Goal: Check status: Check status

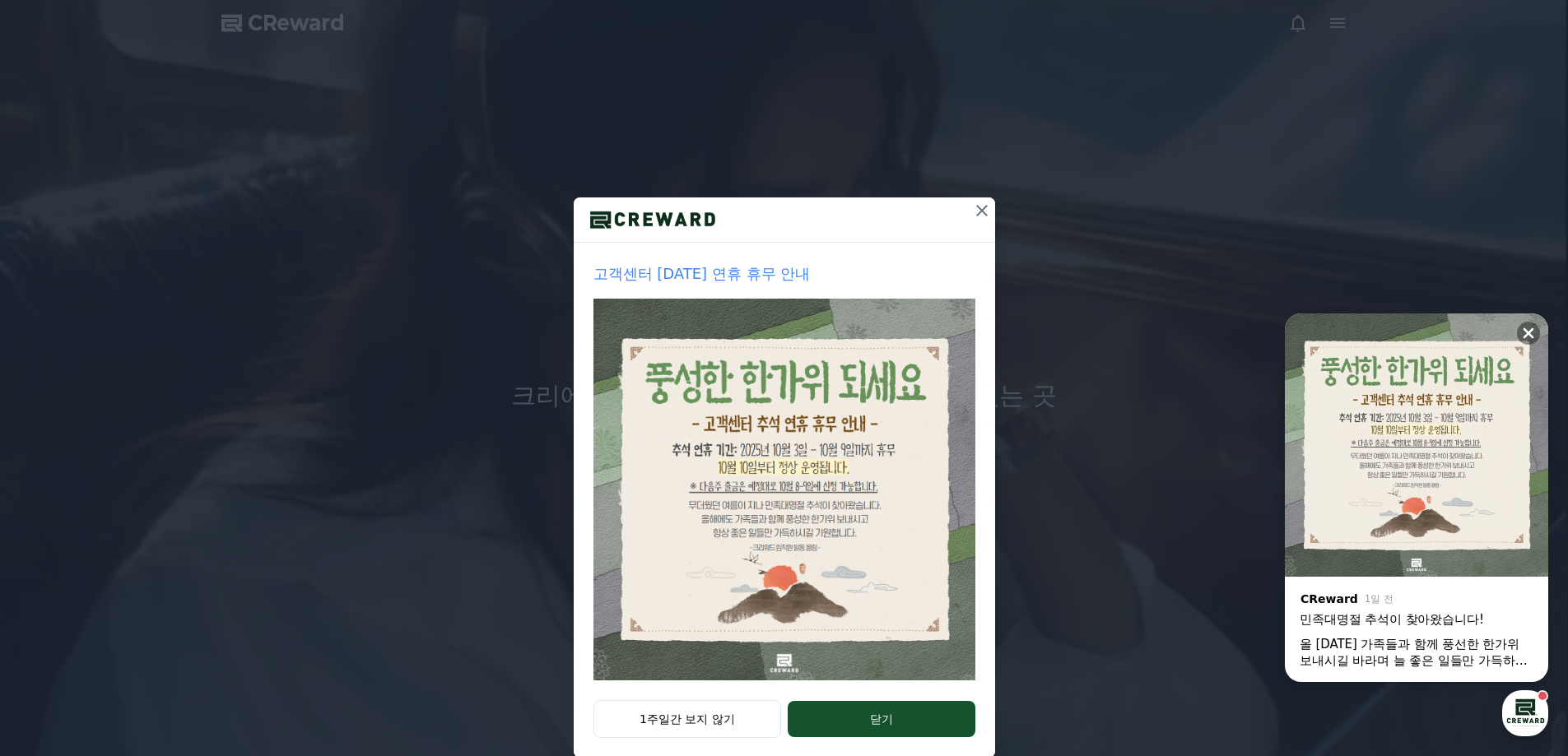
click at [813, 469] on img at bounding box center [784, 490] width 382 height 382
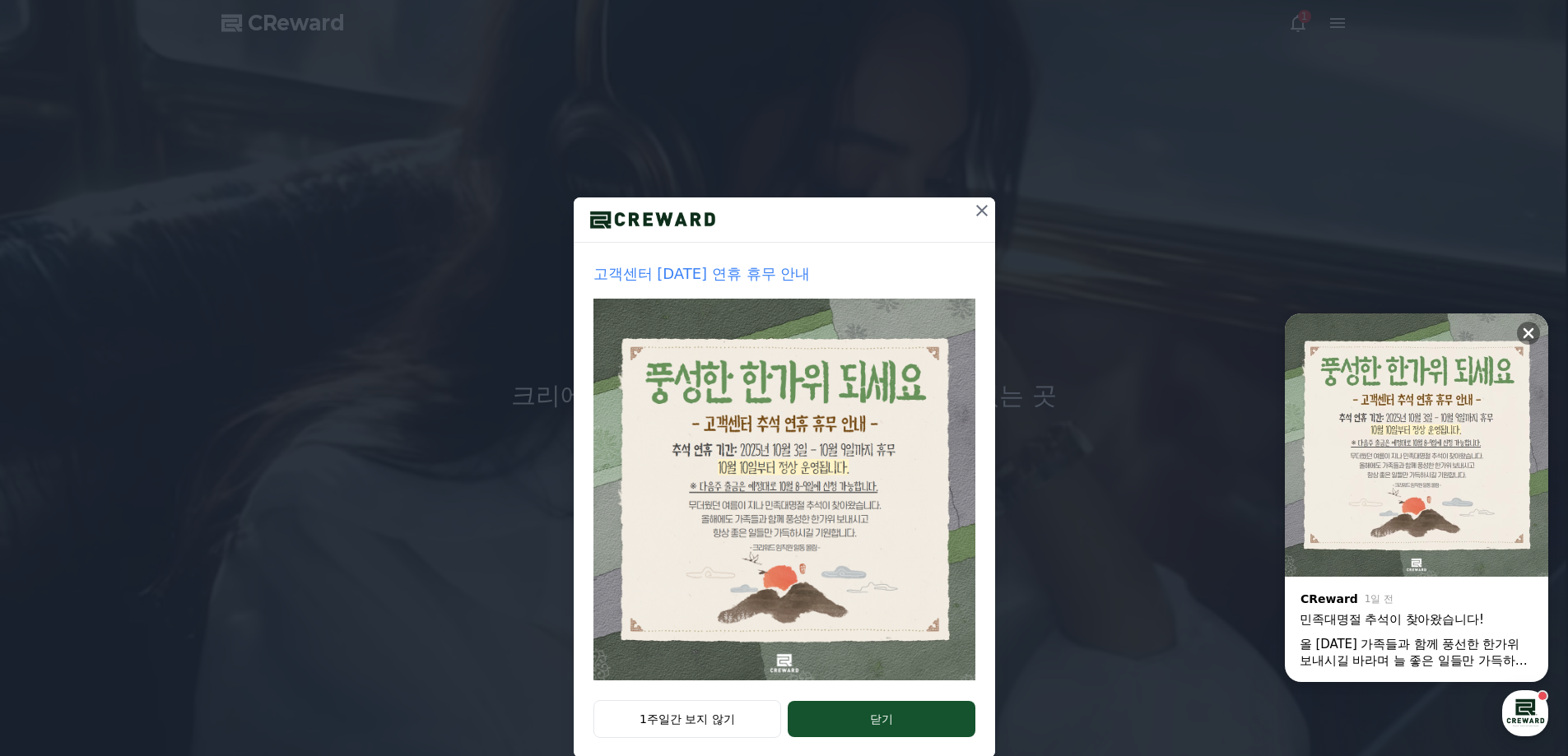
scroll to position [28, 0]
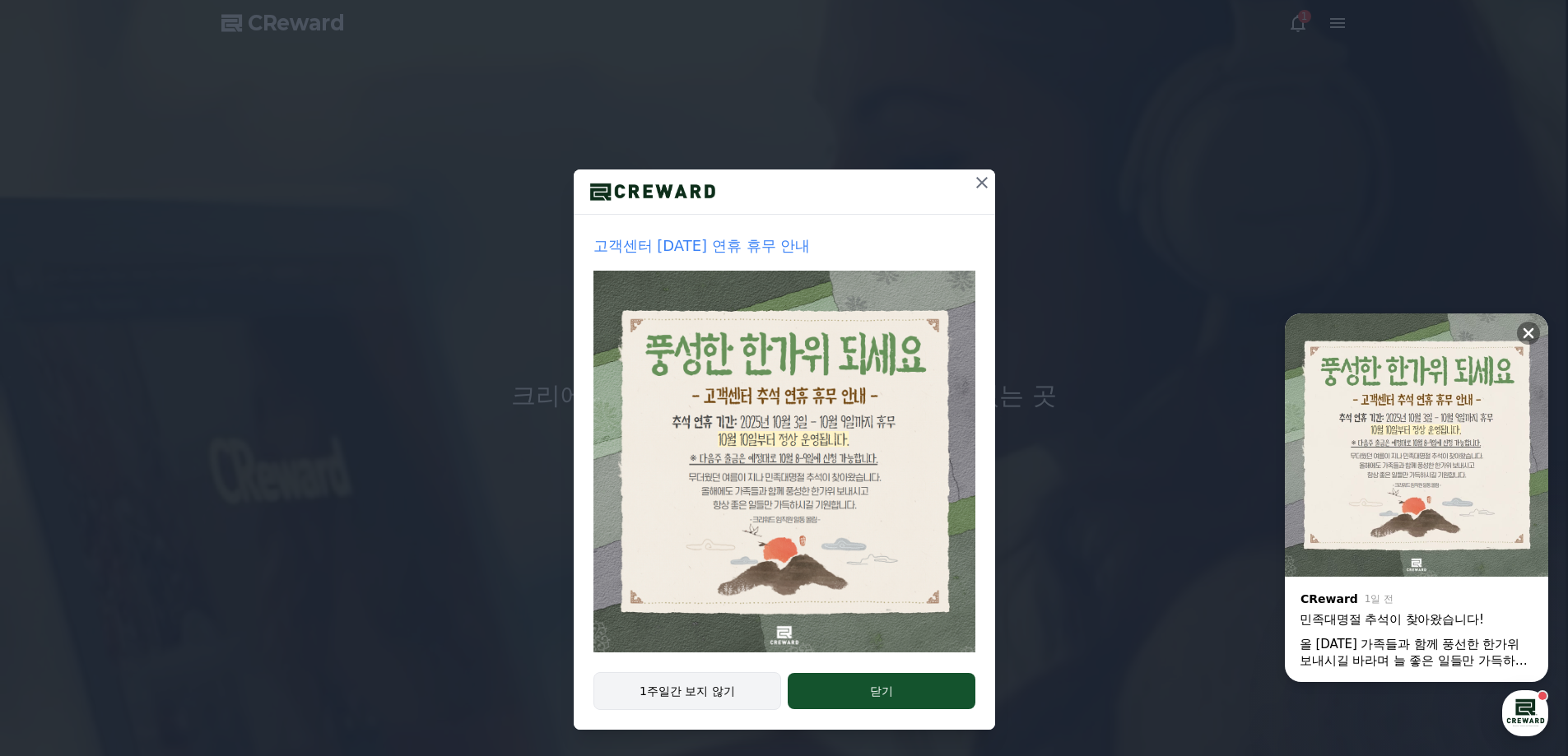
click at [704, 698] on button "1주일간 보지 않기" at bounding box center [687, 691] width 189 height 38
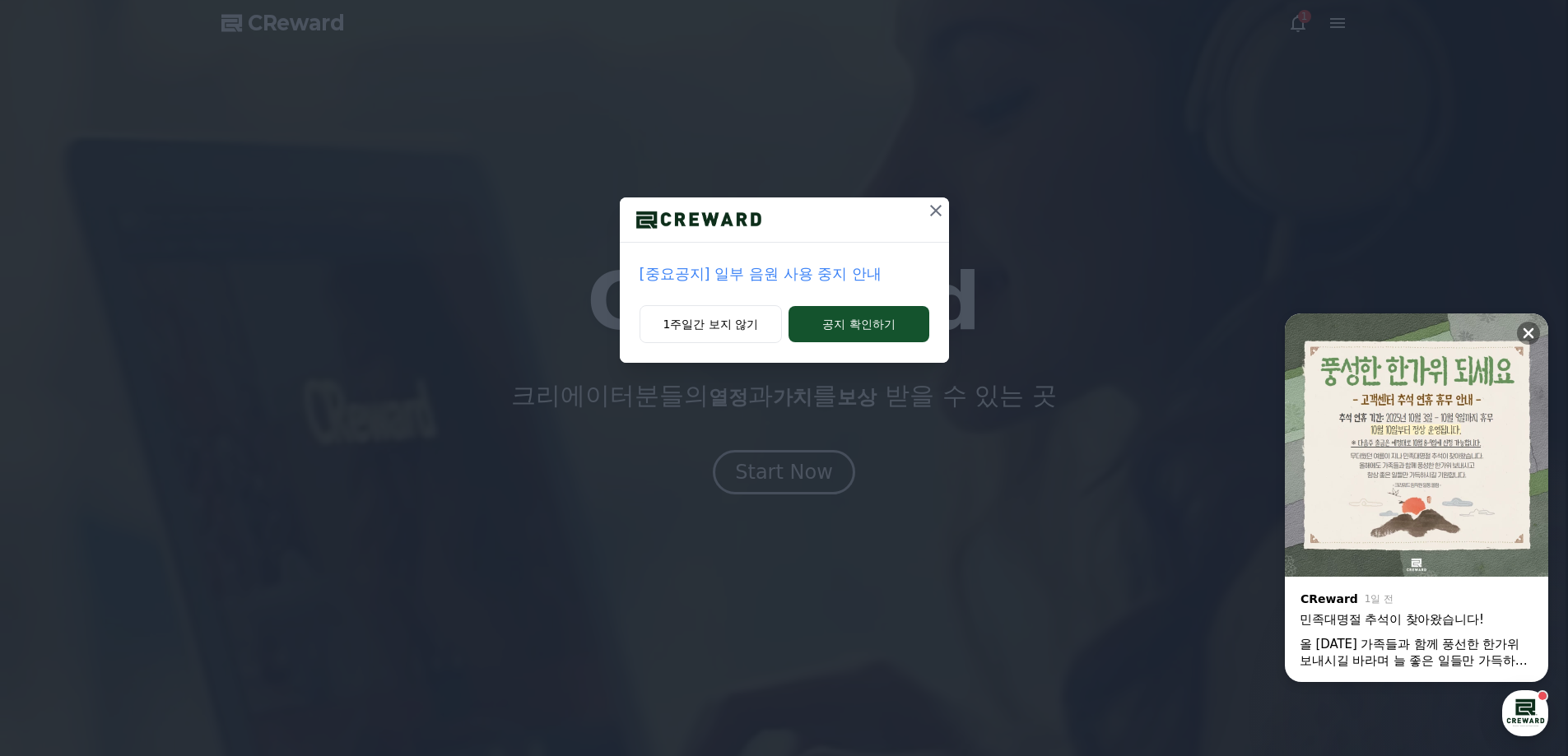
scroll to position [0, 0]
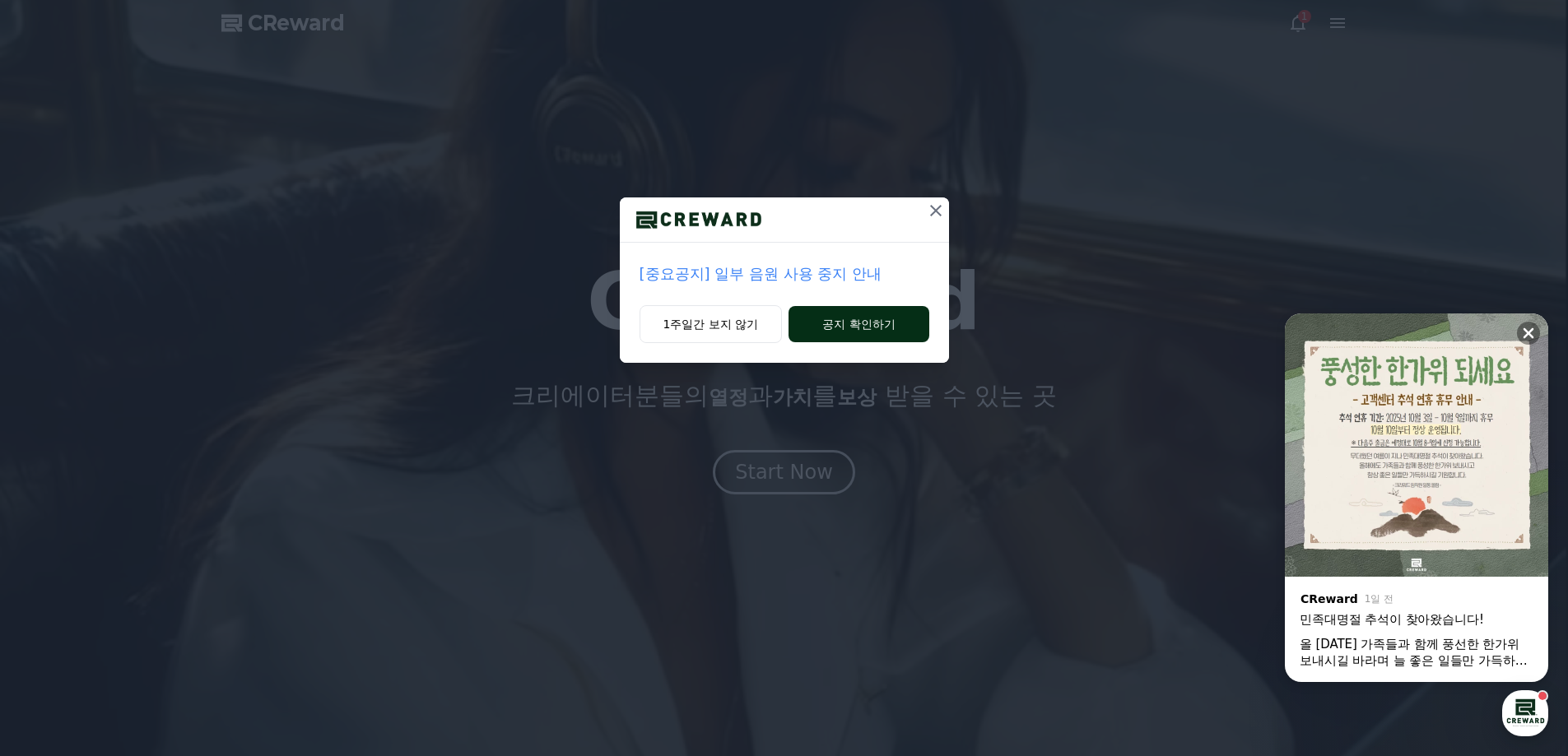
click at [869, 320] on button "공지 확인하기" at bounding box center [858, 324] width 140 height 37
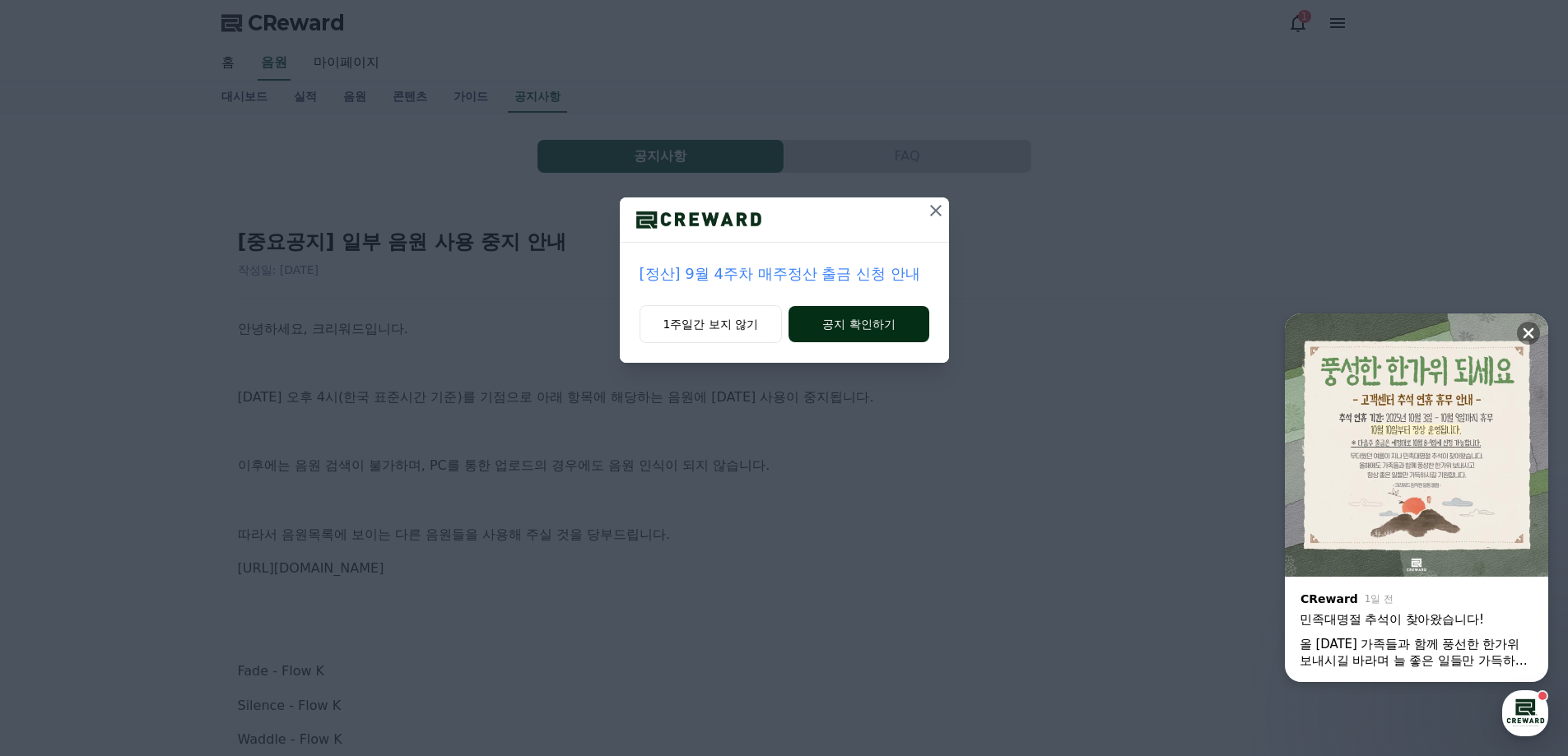
click at [863, 325] on button "공지 확인하기" at bounding box center [858, 324] width 140 height 37
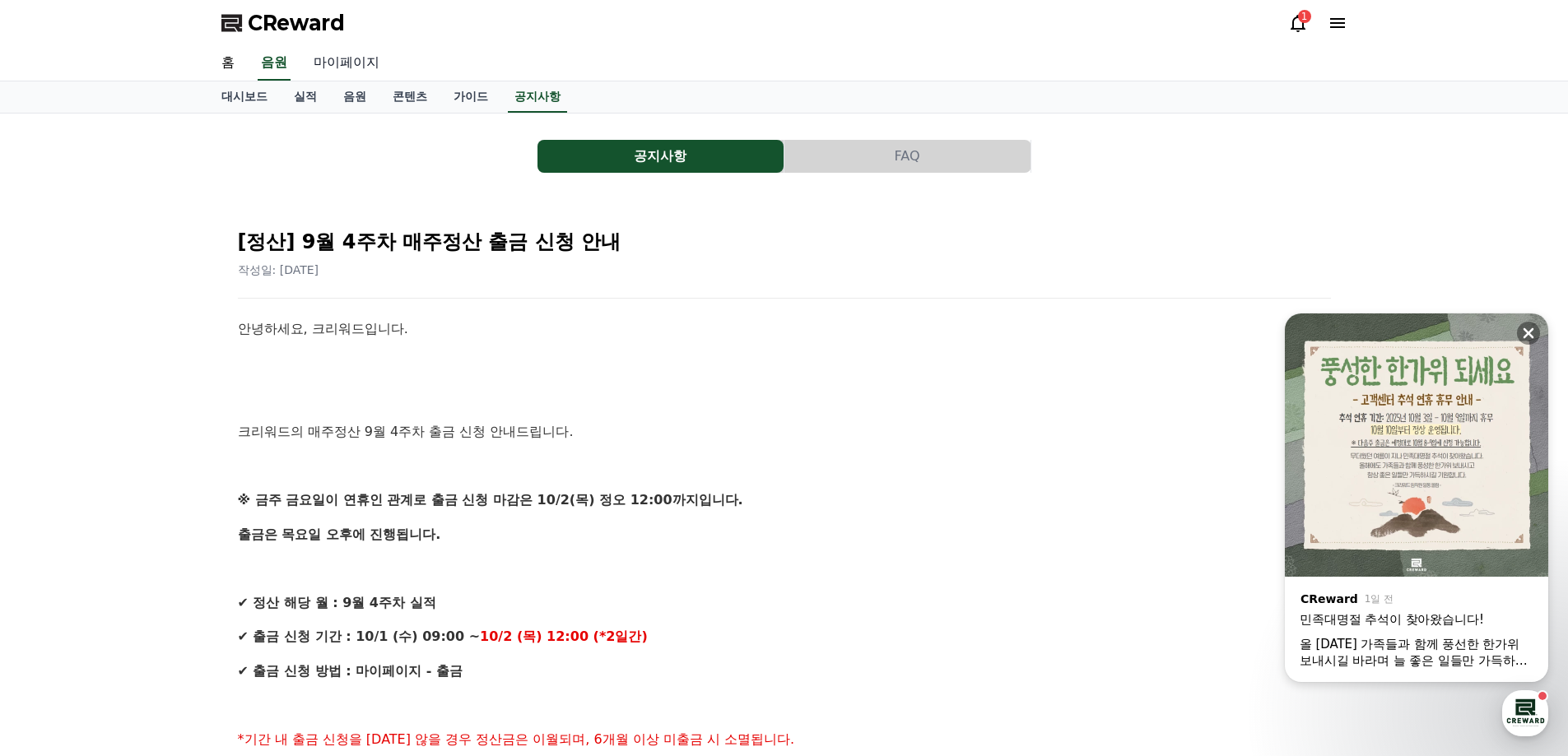
click at [320, 75] on link "마이페이지" at bounding box center [347, 63] width 92 height 35
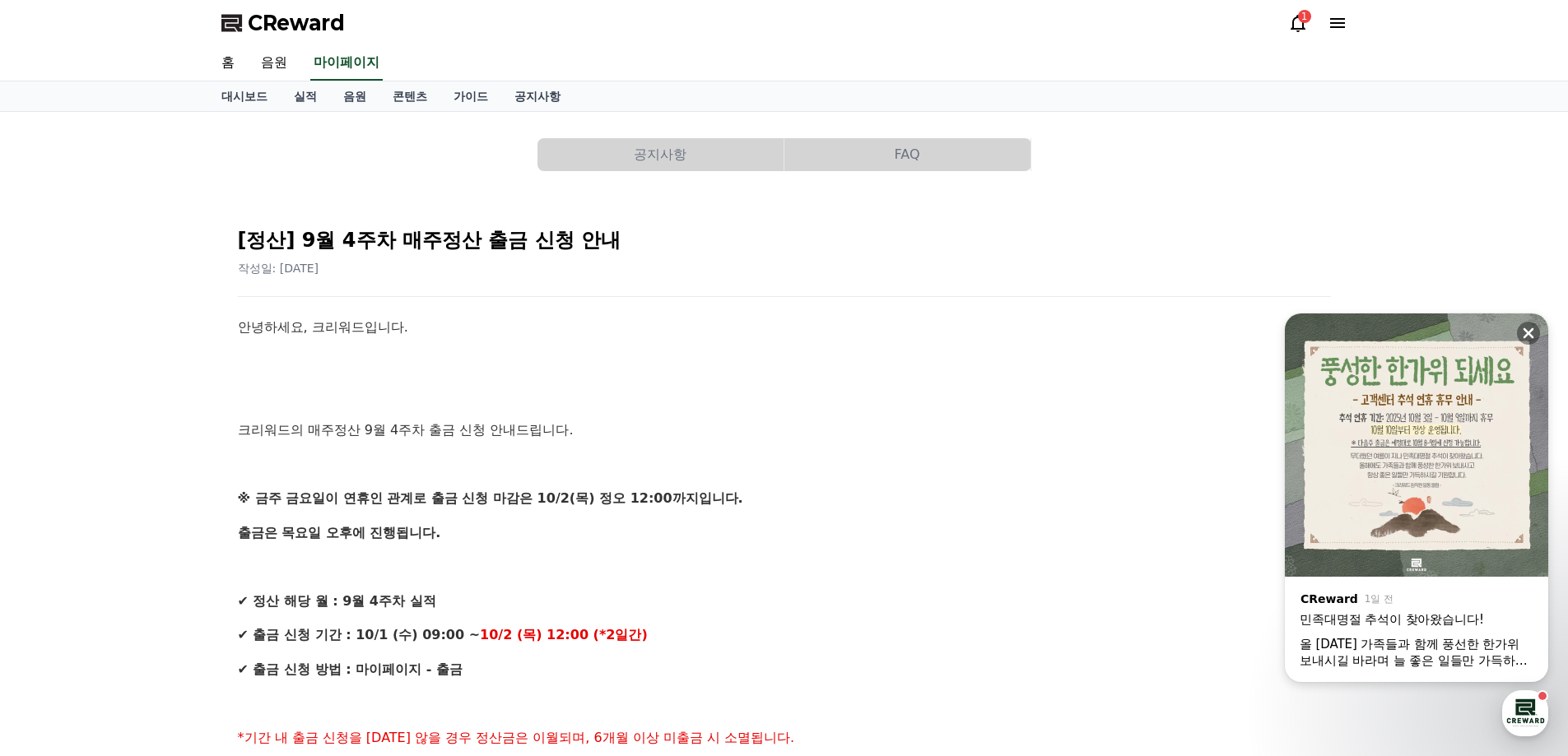
select select "**********"
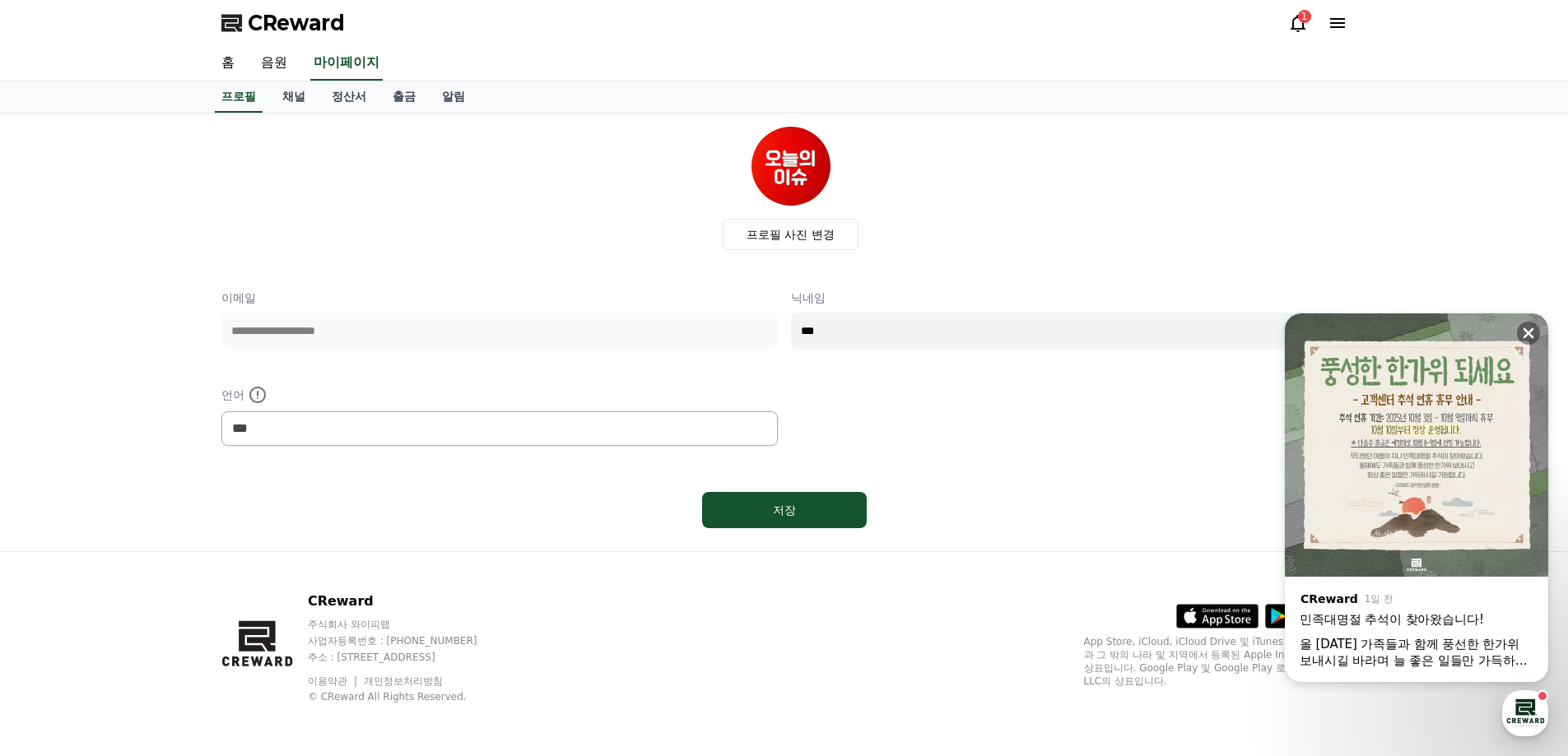
click at [1293, 19] on icon at bounding box center [1298, 23] width 15 height 17
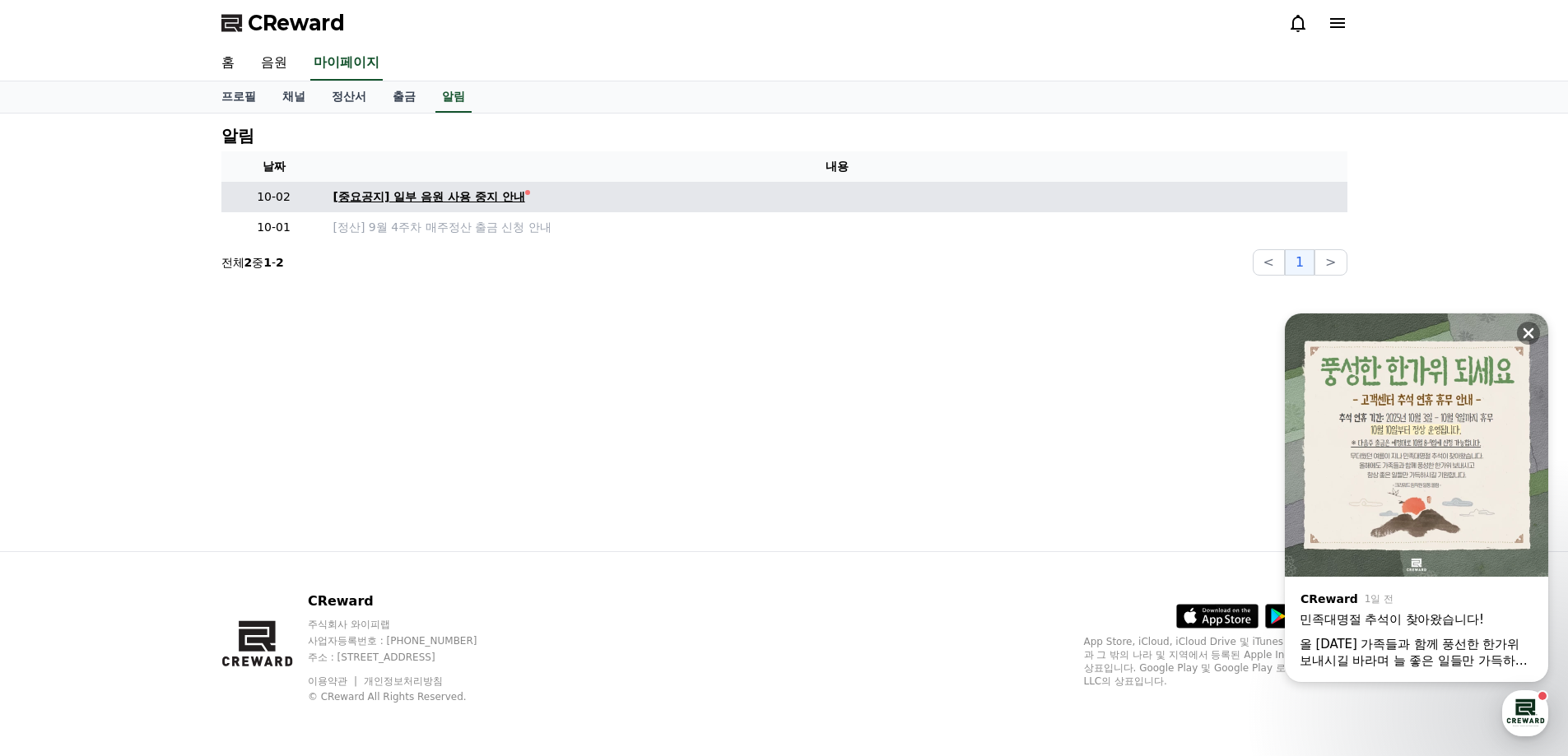
click at [445, 194] on div "[중요공지] 일부 음원 사용 중지 안내" at bounding box center [429, 197] width 192 height 17
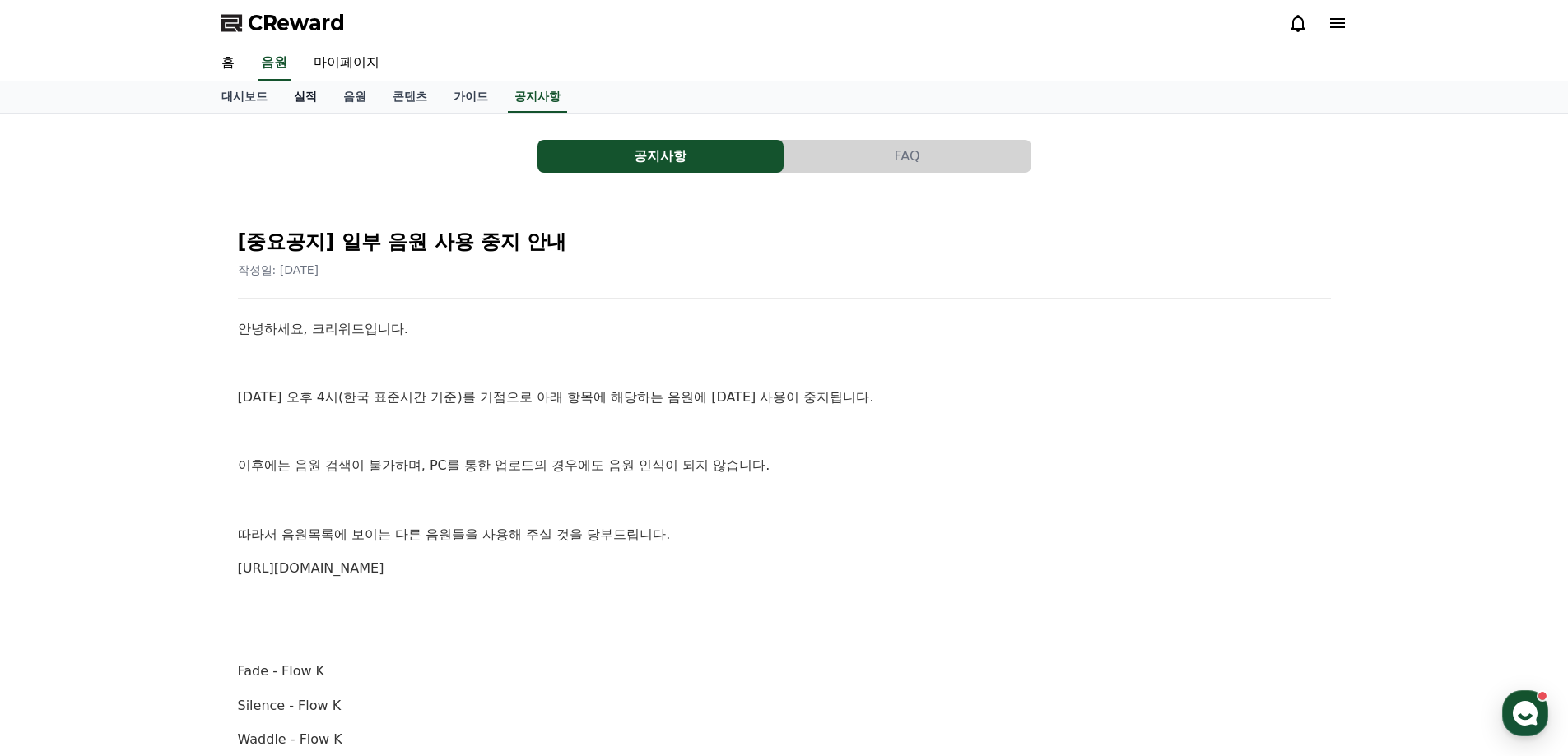
click at [317, 96] on link "실적" at bounding box center [305, 97] width 49 height 32
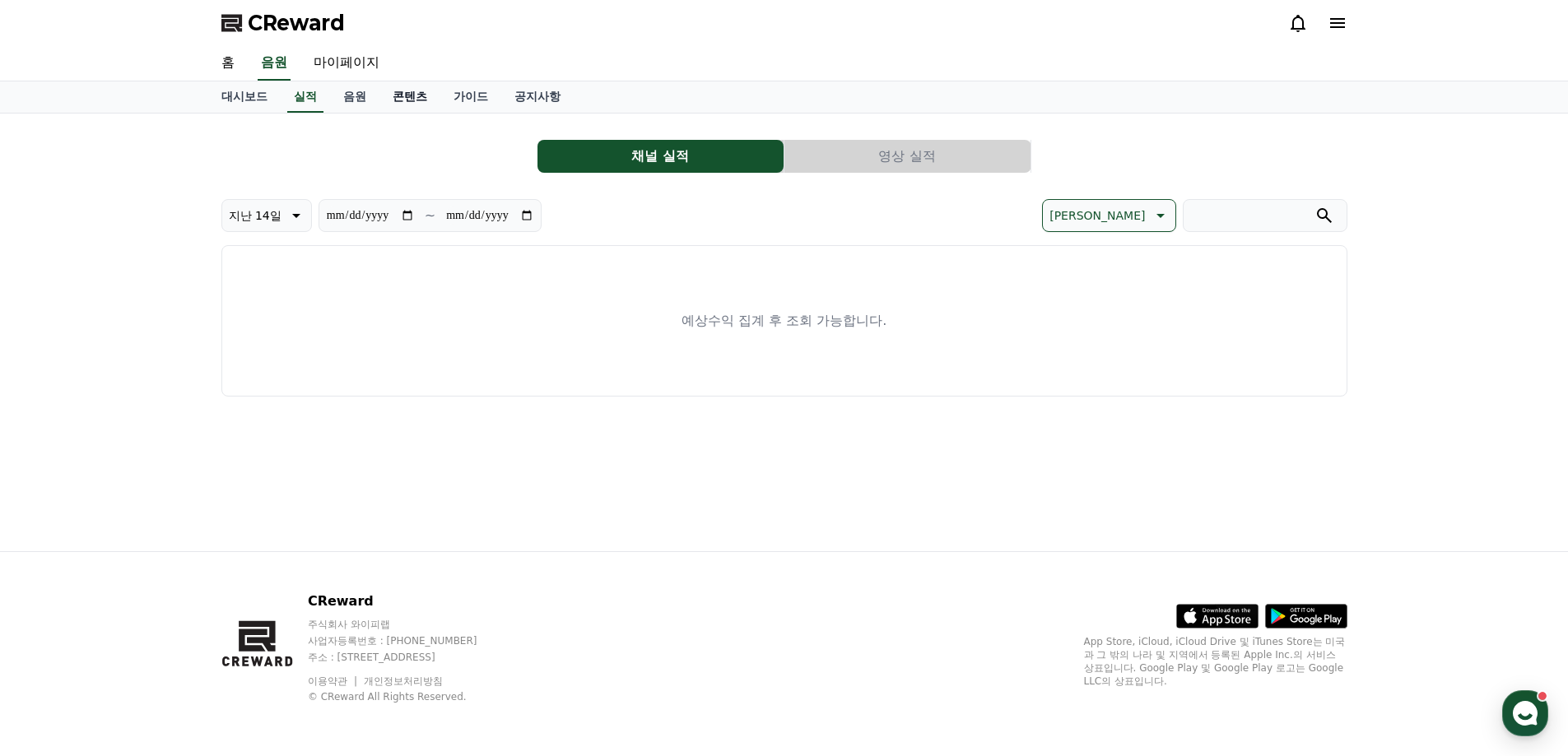
click at [389, 97] on link "콘텐츠" at bounding box center [410, 97] width 61 height 32
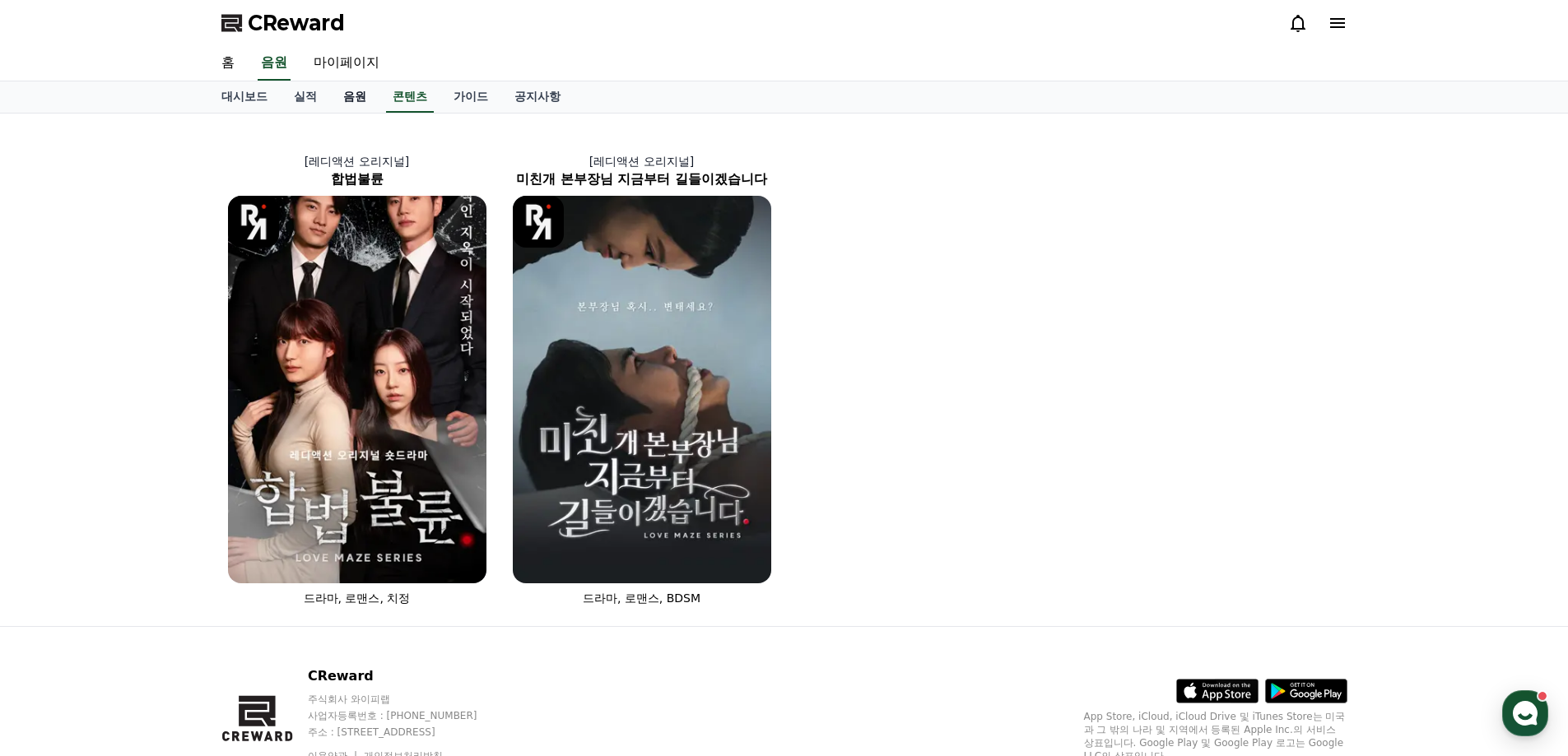
click at [351, 101] on link "음원" at bounding box center [354, 97] width 49 height 32
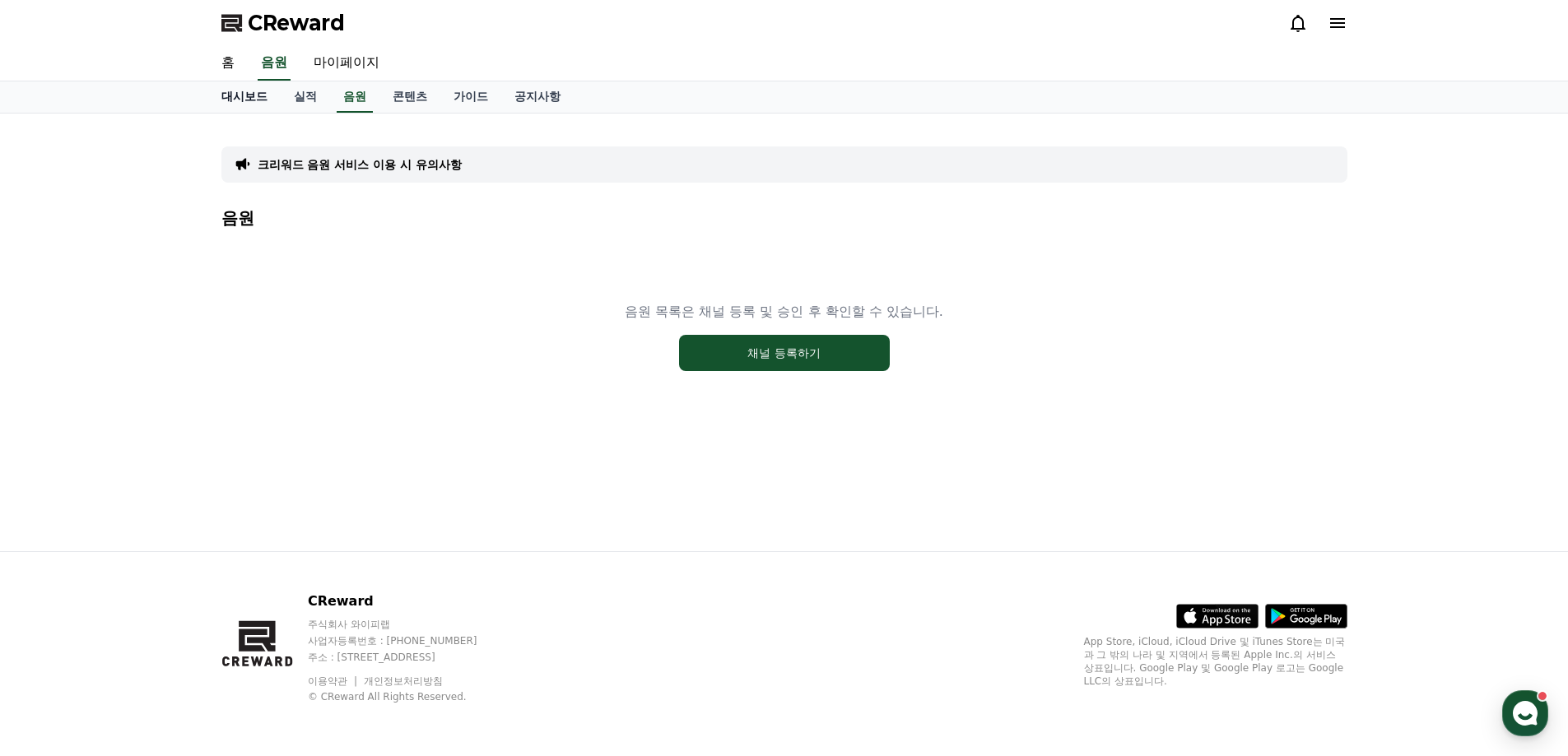
click at [248, 100] on link "대시보드" at bounding box center [244, 97] width 72 height 32
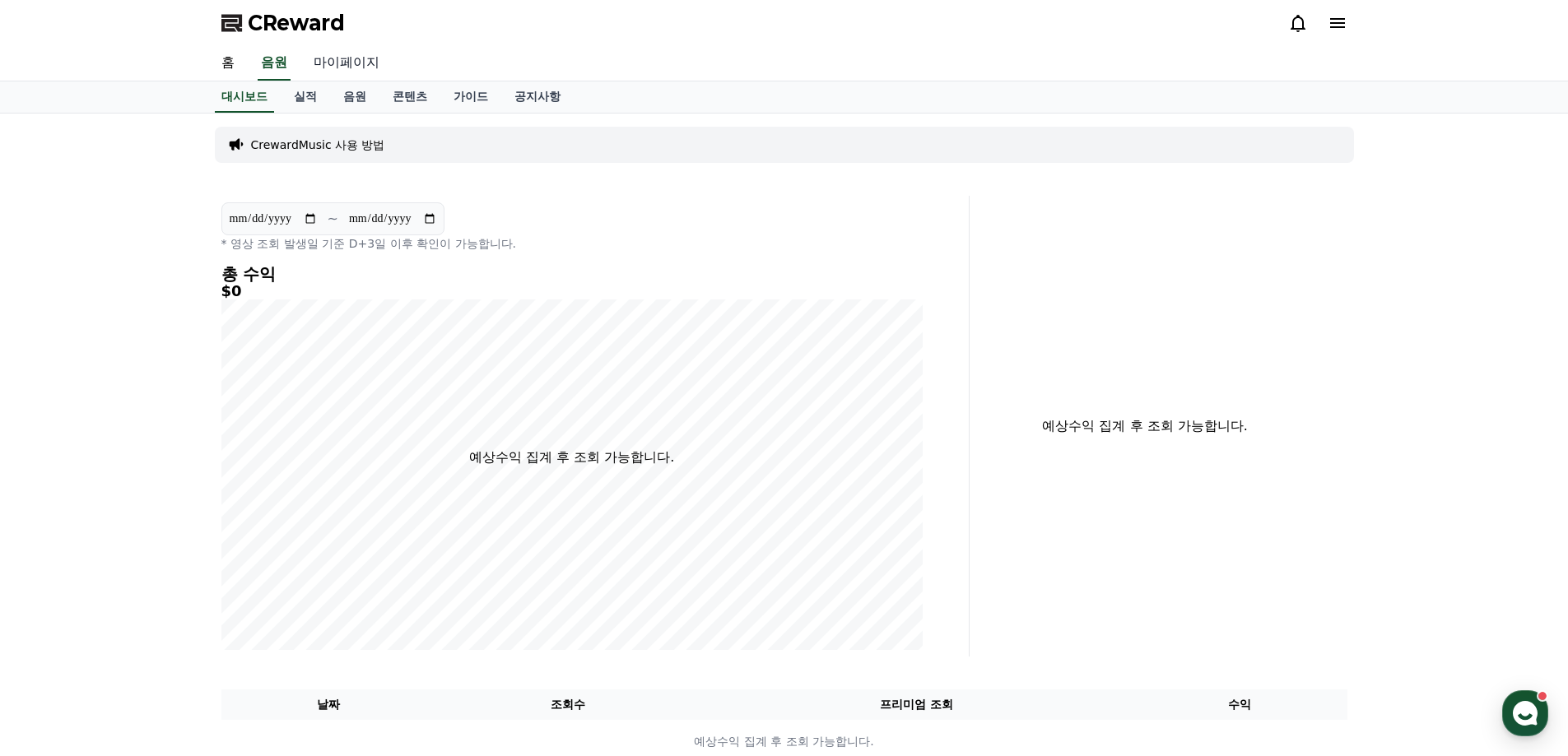
click at [321, 64] on link "마이페이지" at bounding box center [347, 63] width 92 height 35
select select "**********"
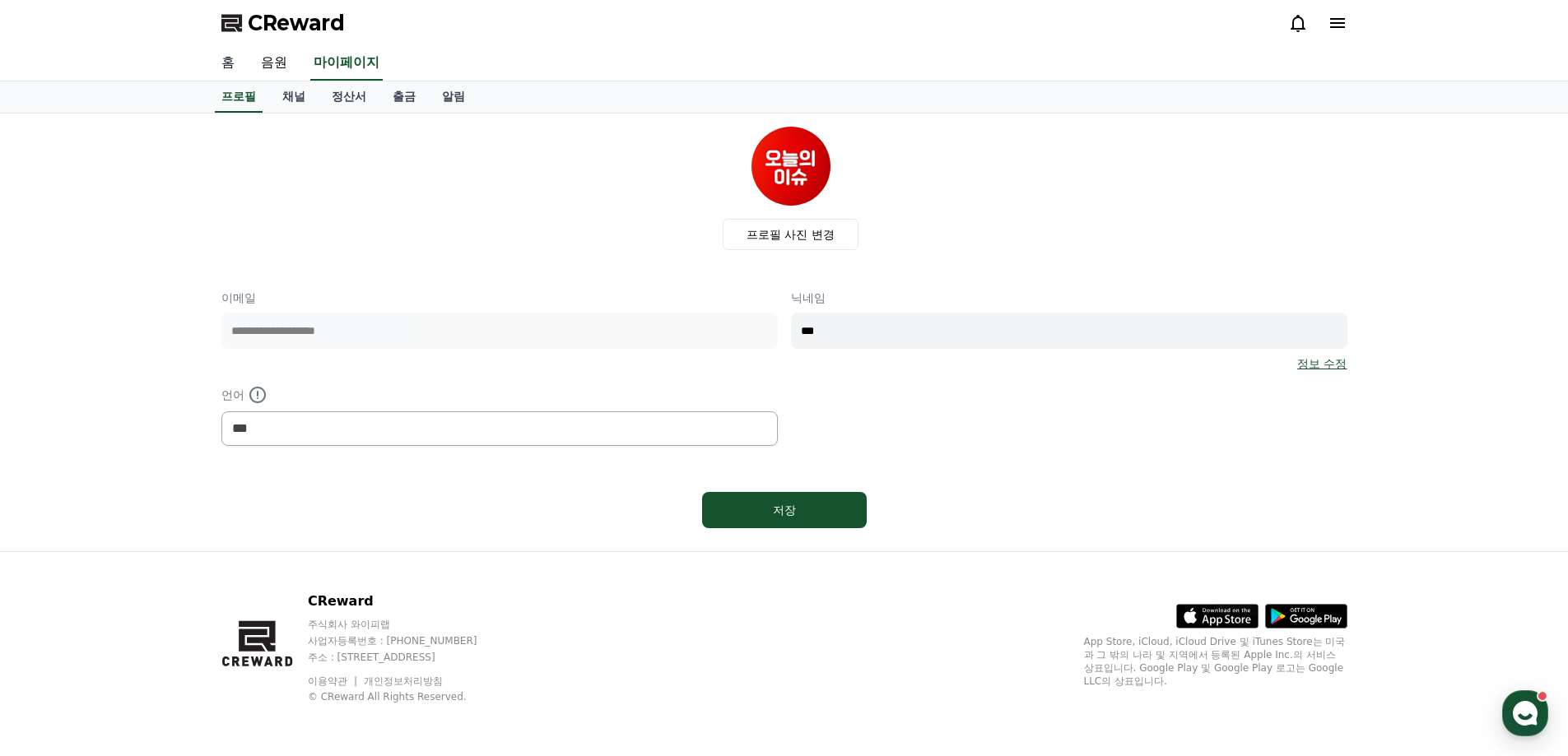
click at [233, 68] on link "홈" at bounding box center [229, 63] width 40 height 35
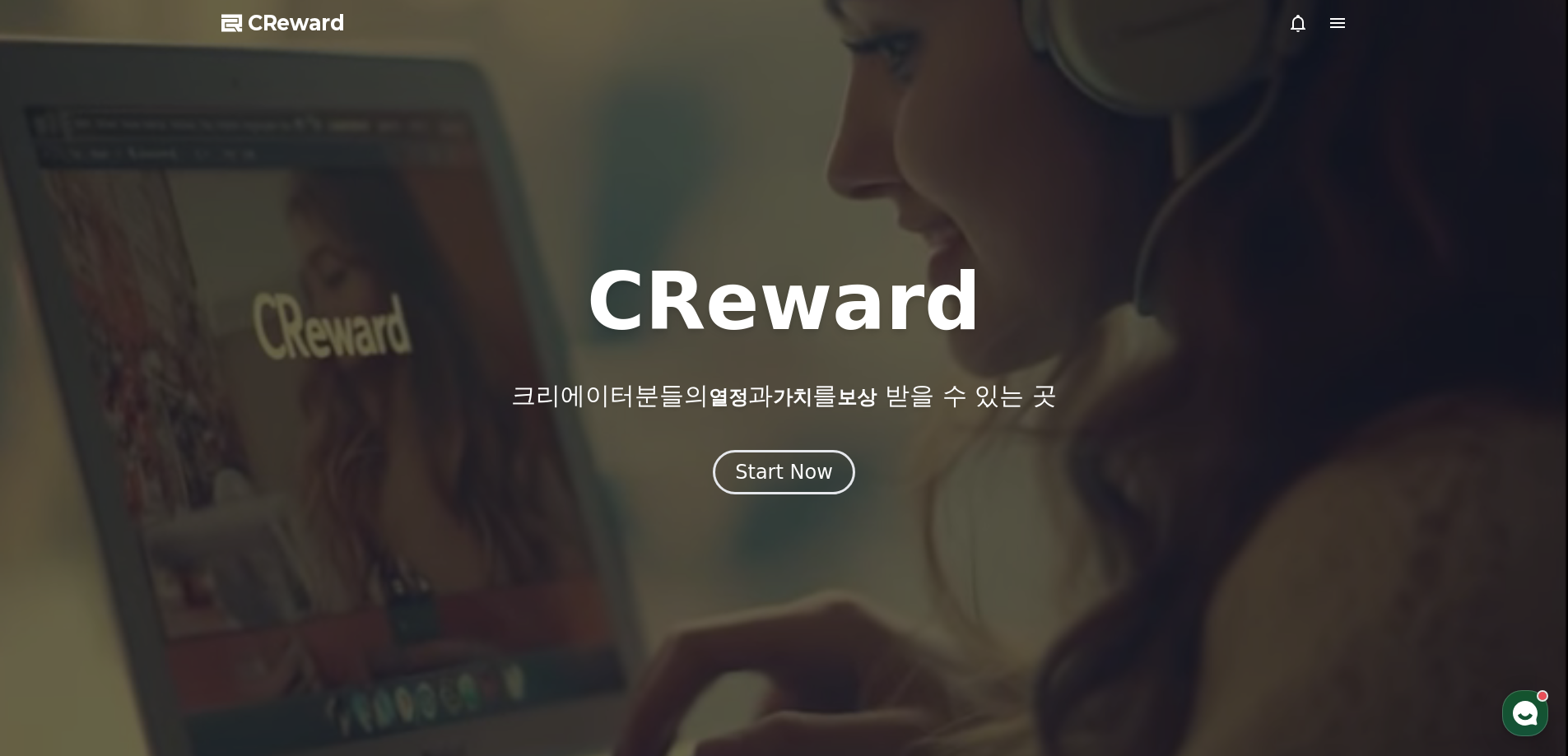
select select "**********"
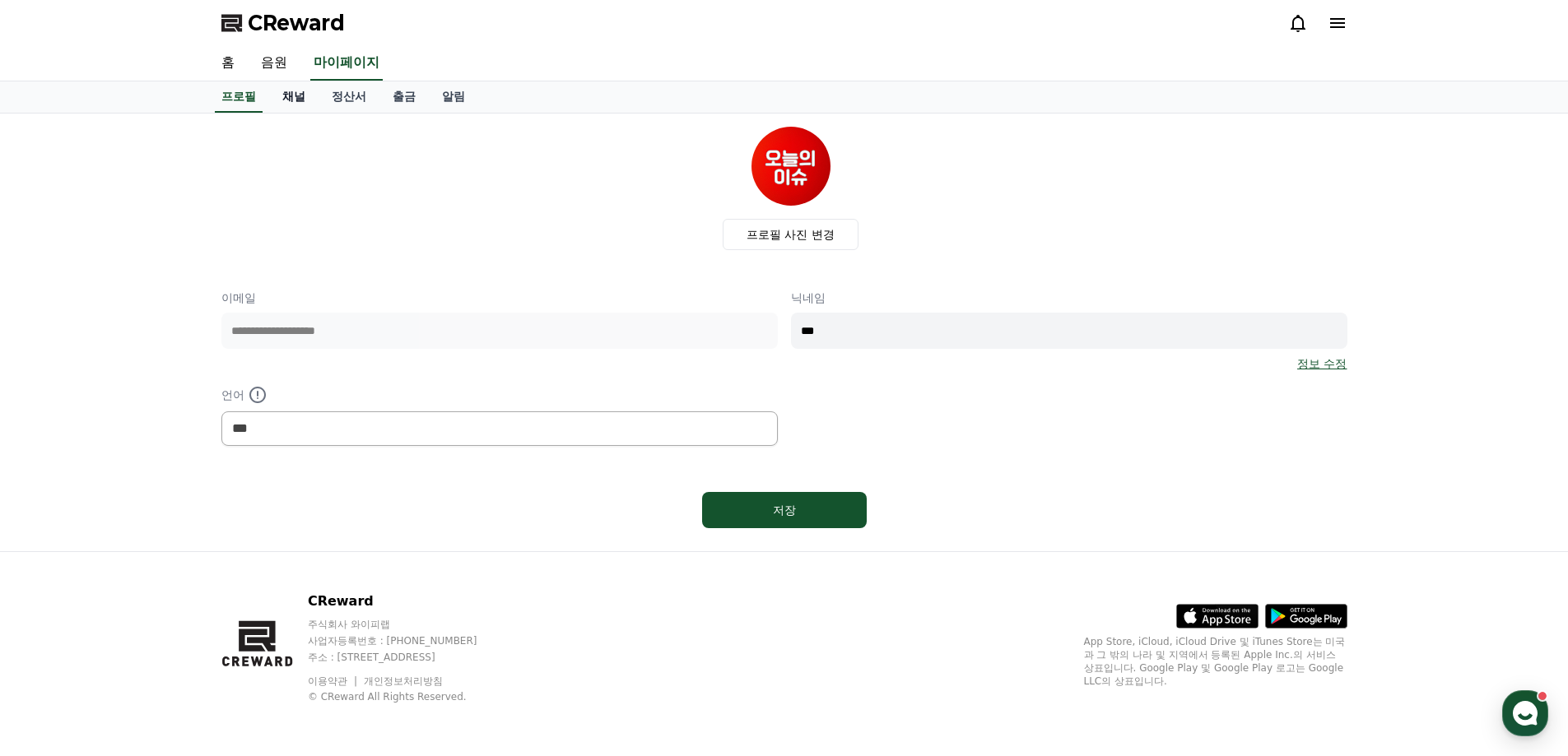
click at [297, 90] on link "채널" at bounding box center [293, 97] width 49 height 32
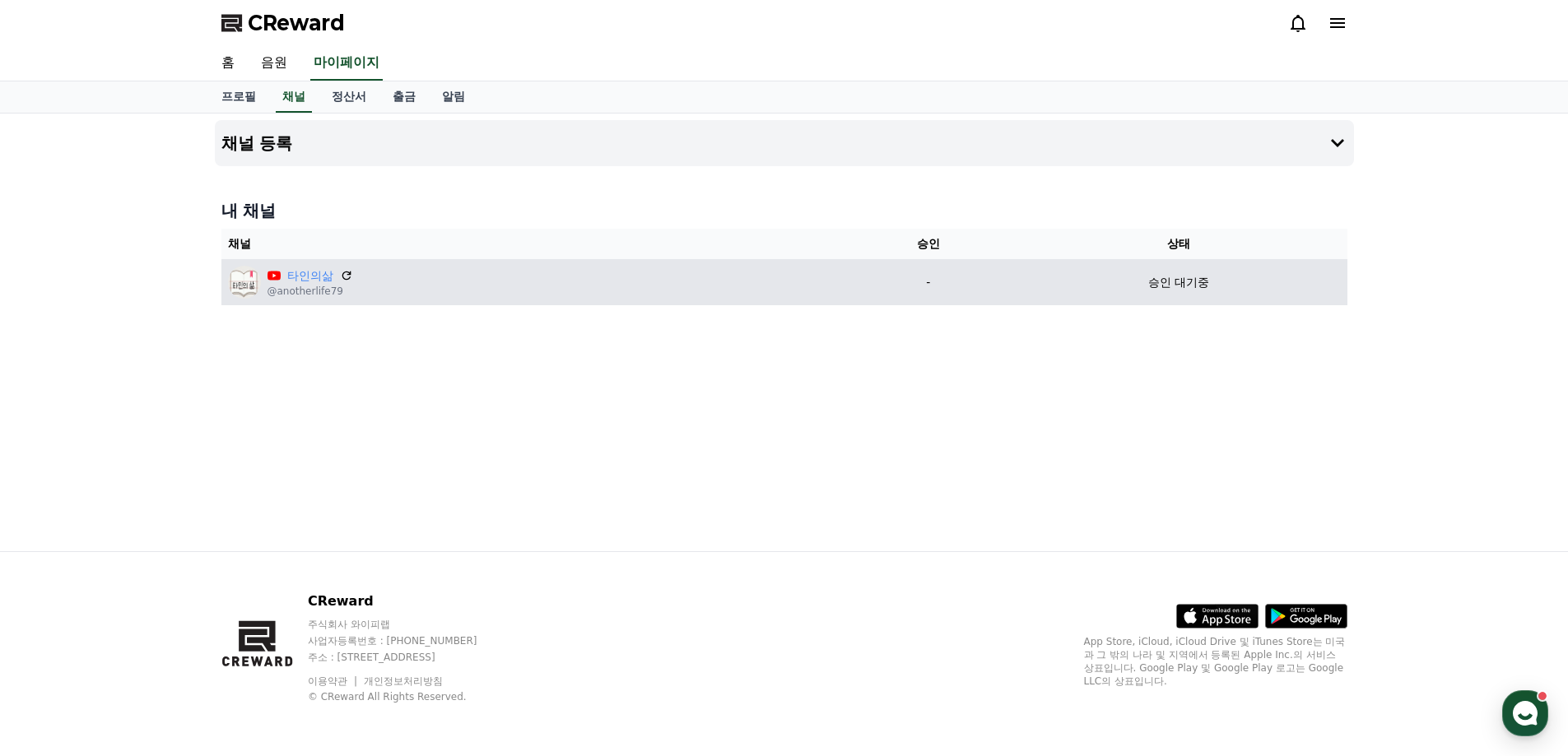
click at [1157, 288] on p "승인 대기중" at bounding box center [1178, 282] width 61 height 17
click at [1182, 286] on p "승인 대기중" at bounding box center [1178, 282] width 61 height 17
